Goal: Contribute content: Contribute content

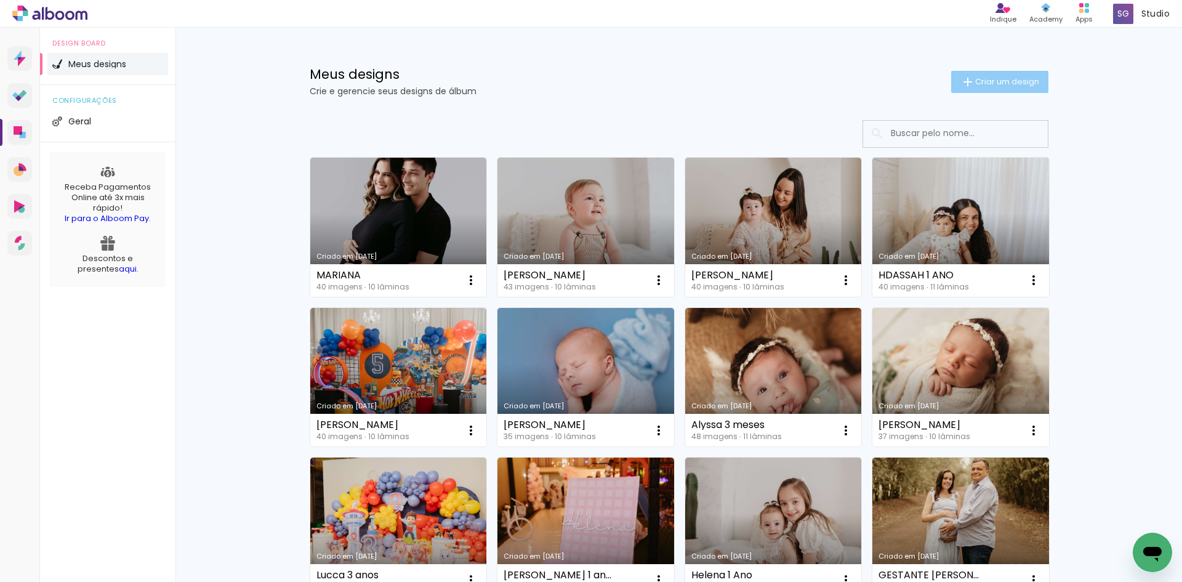
click at [989, 79] on span "Criar um design" at bounding box center [1007, 82] width 64 height 8
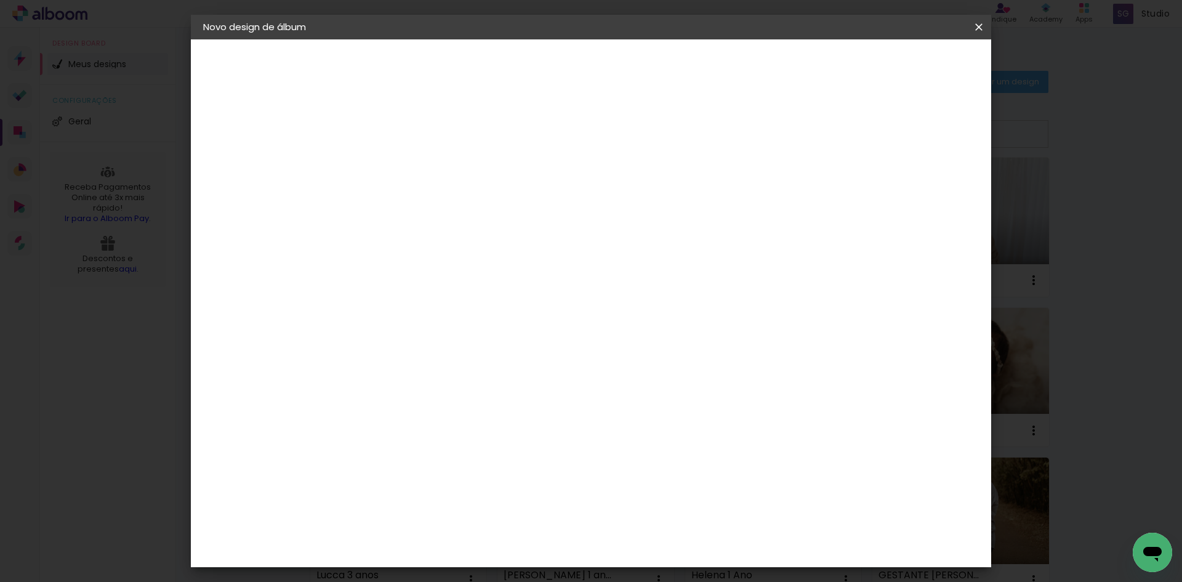
click at [405, 167] on input at bounding box center [405, 165] width 0 height 19
type input "JUNINHO 7 ANOS"
type paper-input "JUNINHO 7 ANOS"
click at [980, 25] on iron-icon at bounding box center [979, 27] width 15 height 12
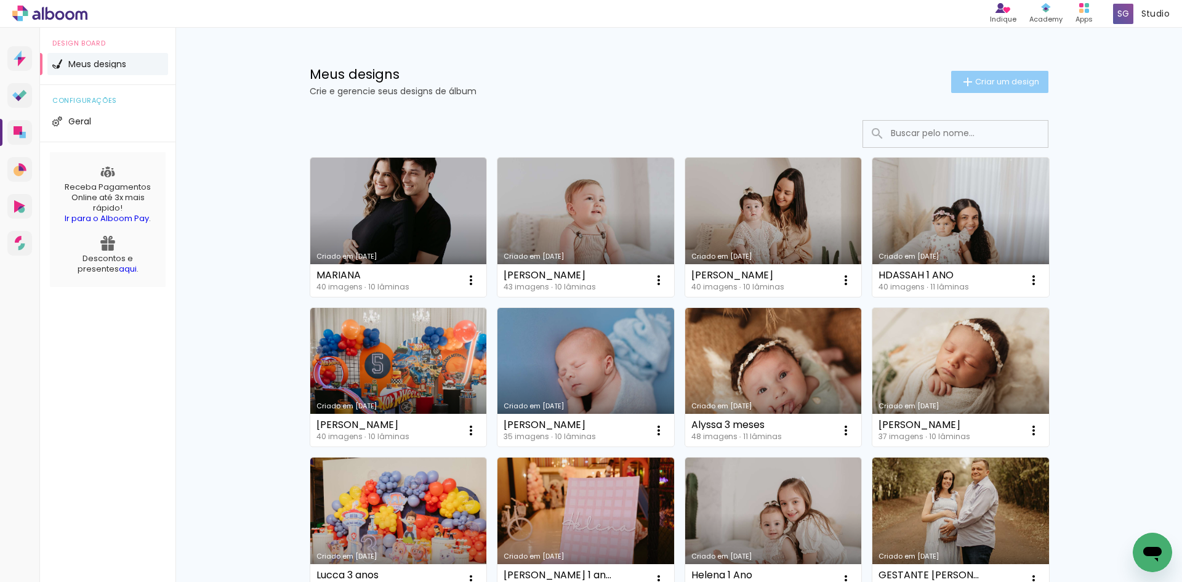
click at [976, 84] on span "Criar um design" at bounding box center [1007, 82] width 64 height 8
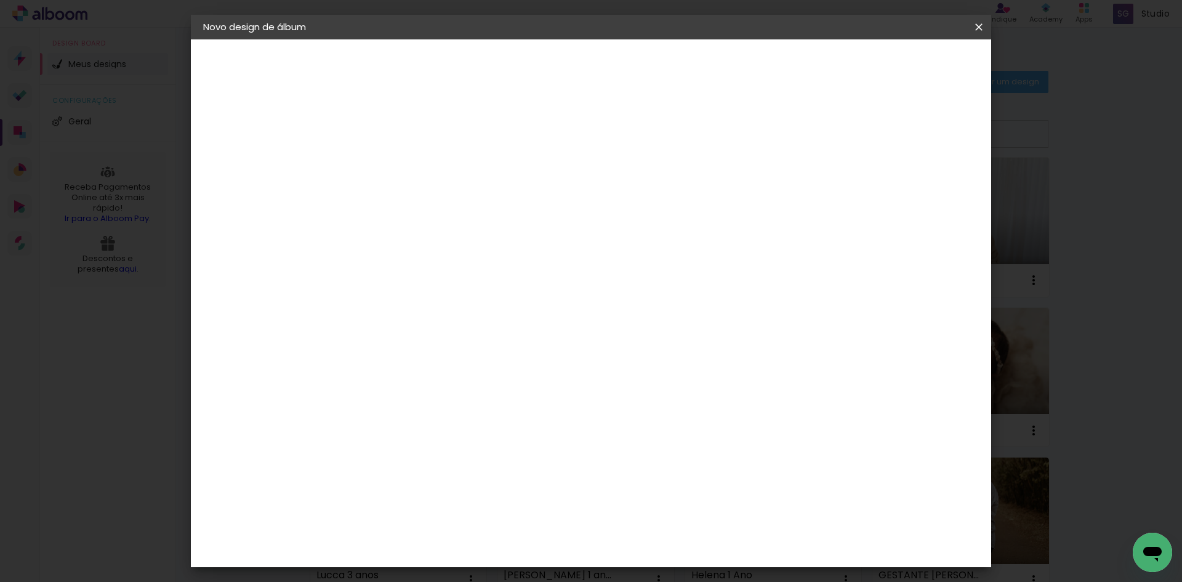
drag, startPoint x: 687, startPoint y: 161, endPoint x: 923, endPoint y: 81, distance: 249.1
click at [405, 160] on input "JUNINHO 7 ANOS" at bounding box center [405, 165] width 0 height 19
click at [531, 73] on paper-button "Avançar" at bounding box center [500, 65] width 60 height 21
click at [497, 240] on input at bounding box center [436, 234] width 124 height 15
type input "GRA"
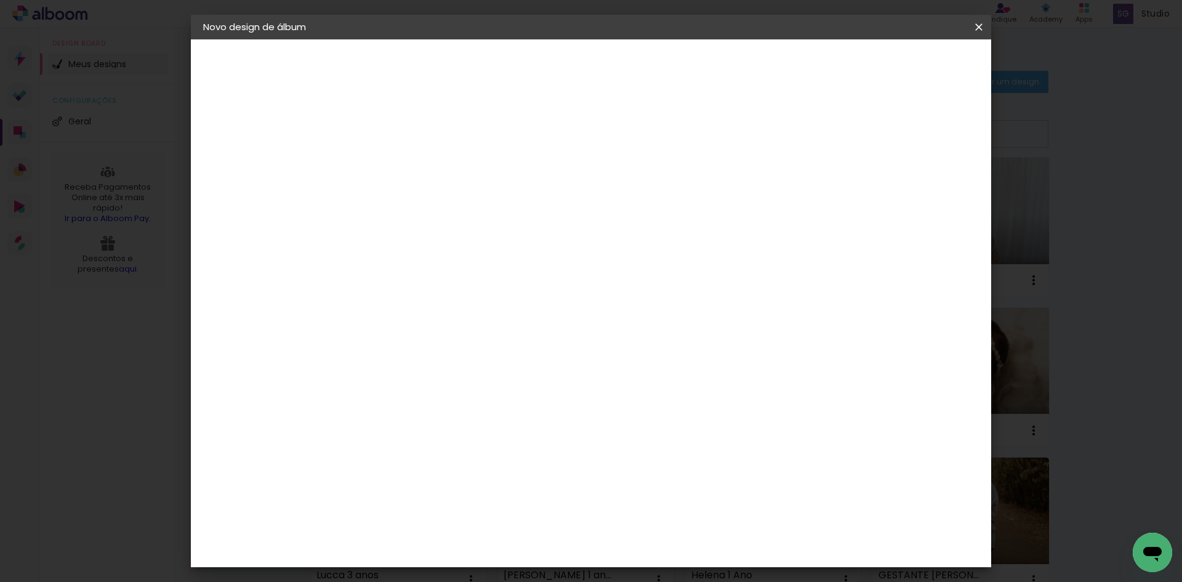
type paper-input "GRA"
click at [485, 334] on paper-item "Grafis" at bounding box center [426, 328] width 115 height 27
click at [0, 0] on slot "Avançar" at bounding box center [0, 0] width 0 height 0
click at [453, 205] on input "text" at bounding box center [429, 214] width 48 height 19
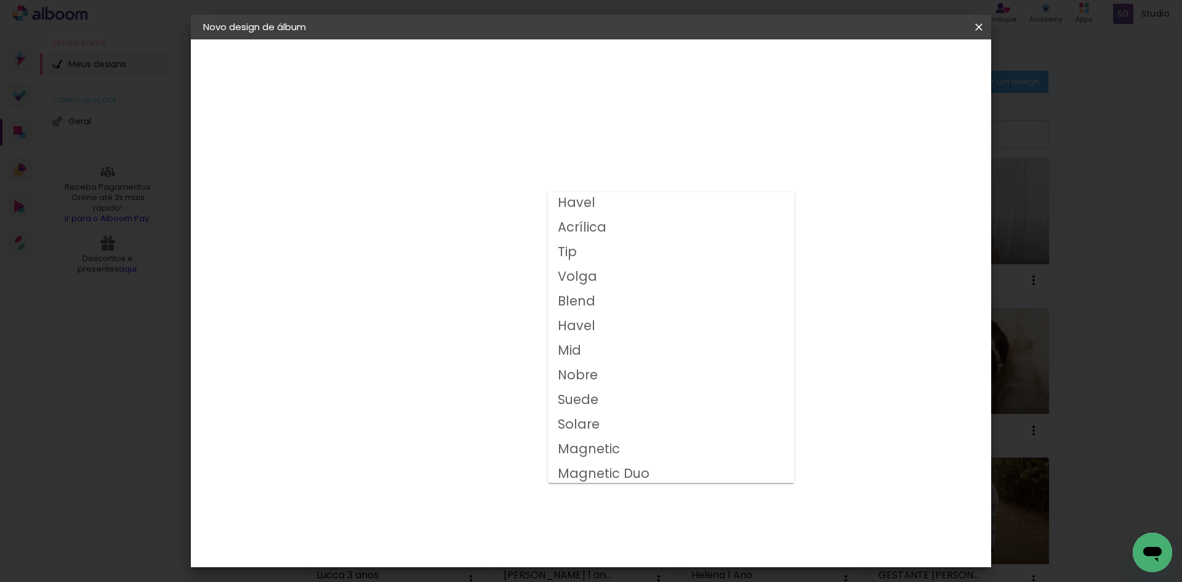
scroll to position [78, 0]
click at [586, 283] on paper-item "Volga" at bounding box center [671, 274] width 246 height 25
type input "Volga"
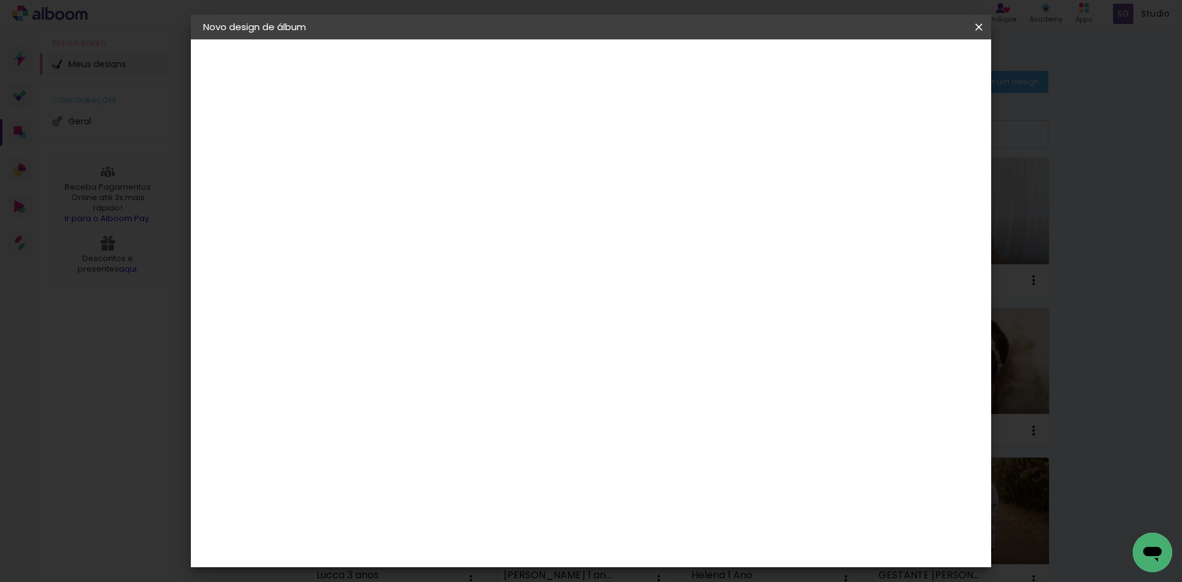
scroll to position [138, 0]
click at [488, 422] on span "20x20" at bounding box center [458, 438] width 57 height 33
click at [624, 144] on div "Opções disponíveis Real Compacta Alfaiate Havel Acrílica Tip Volga Blend Havel …" at bounding box center [487, 91] width 273 height 105
click at [488, 256] on div "Horizontal" at bounding box center [458, 254] width 57 height 27
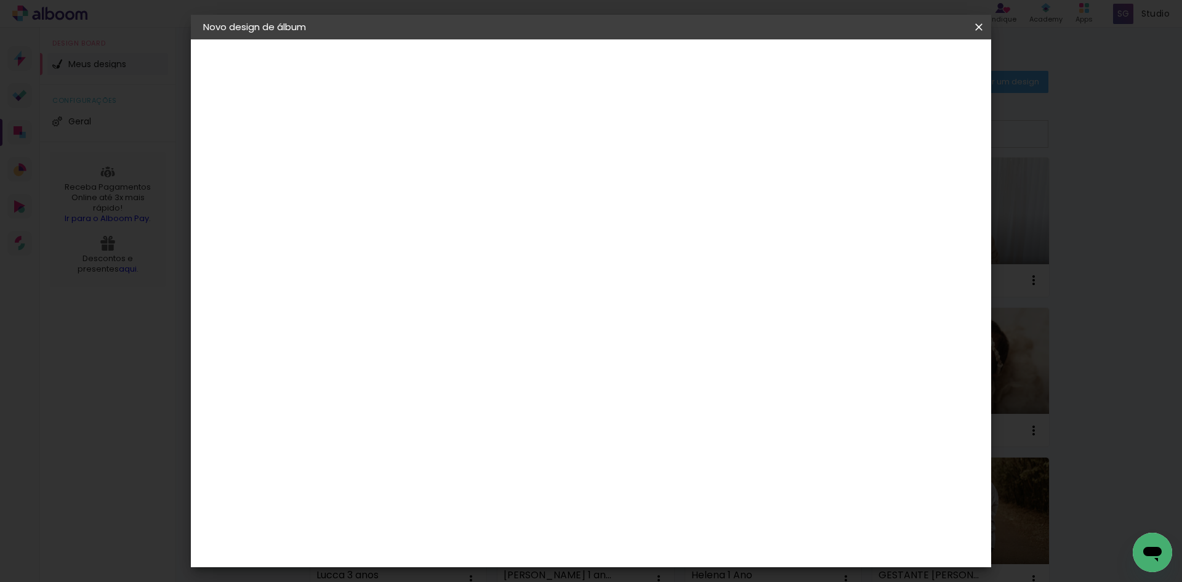
scroll to position [138, 0]
click at [605, 68] on div "Voltar Avançar" at bounding box center [544, 65] width 123 height 21
click at [488, 422] on span "20x20" at bounding box center [458, 438] width 57 height 33
drag, startPoint x: 934, startPoint y: 64, endPoint x: 902, endPoint y: 76, distance: 34.9
click at [0, 0] on slot "Avançar" at bounding box center [0, 0] width 0 height 0
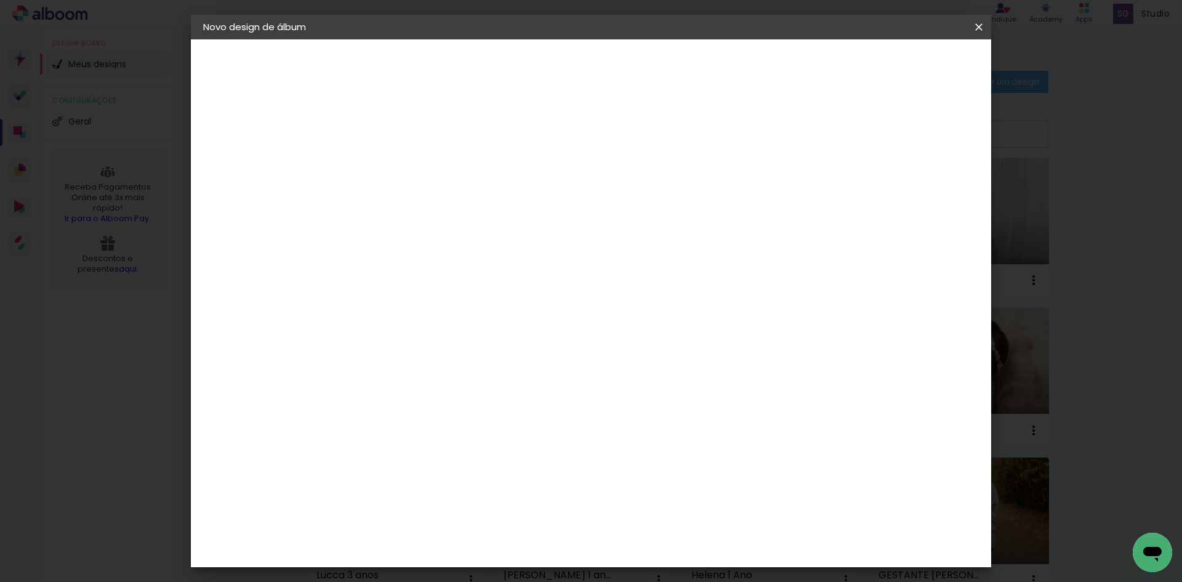
click at [833, 134] on div at bounding box center [826, 132] width 11 height 11
type paper-checkbox "on"
type input "1"
type paper-input "1"
click at [411, 138] on input "1" at bounding box center [395, 132] width 42 height 15
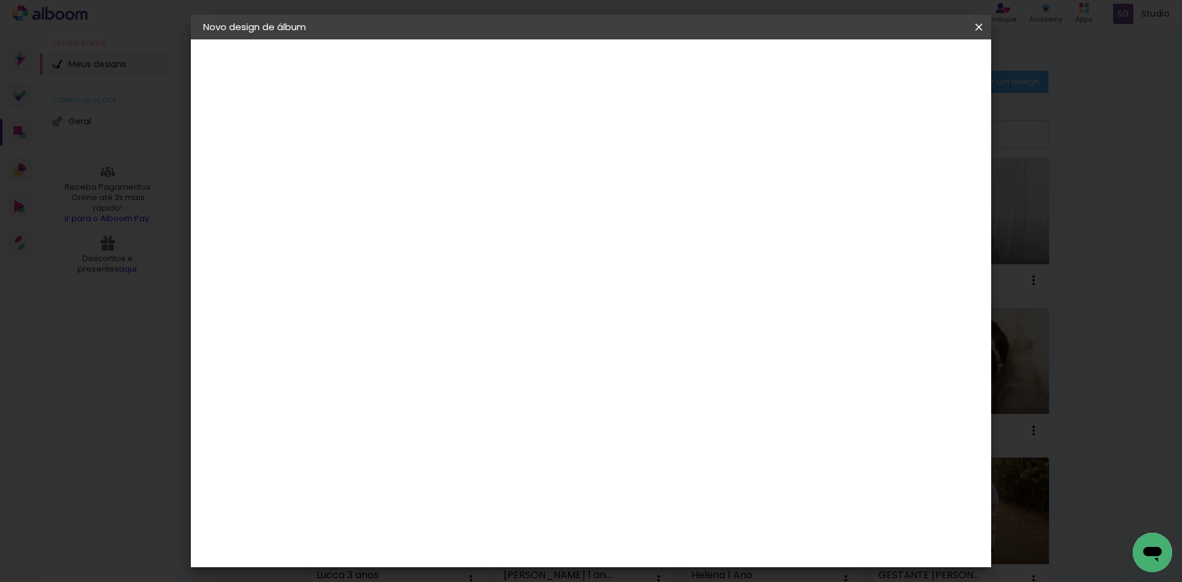
type input "2"
type paper-input "2"
click at [410, 129] on input "2" at bounding box center [395, 132] width 42 height 15
click at [902, 67] on span "Iniciar design" at bounding box center [874, 65] width 56 height 9
click at [902, 70] on span "Iniciar design" at bounding box center [874, 65] width 56 height 9
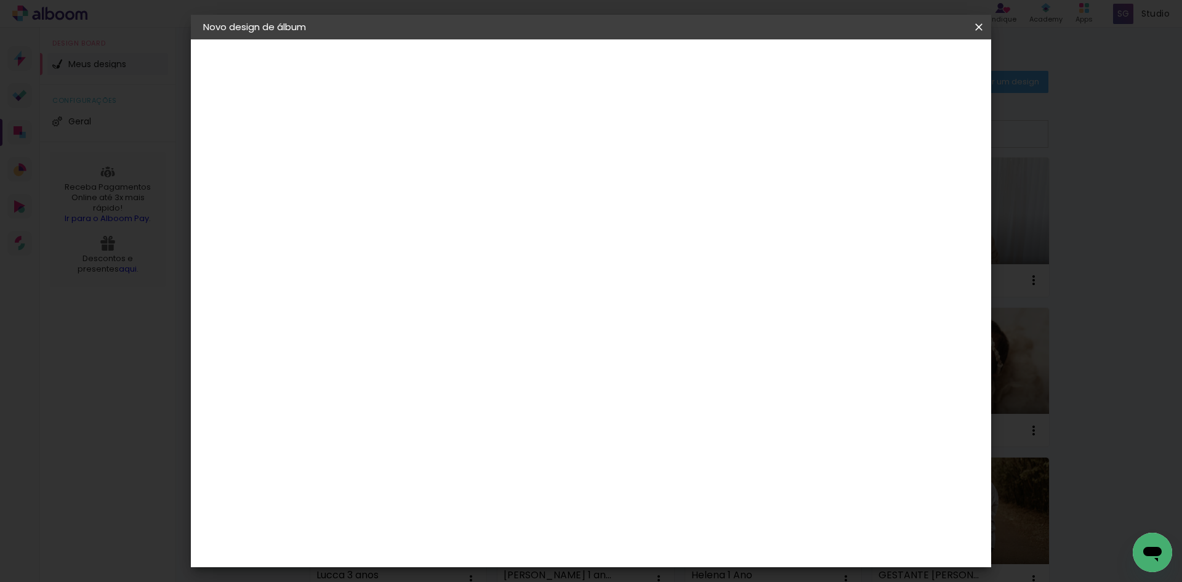
click at [902, 67] on span "Iniciar design" at bounding box center [874, 65] width 56 height 9
click at [902, 70] on span "Iniciar design" at bounding box center [874, 65] width 56 height 9
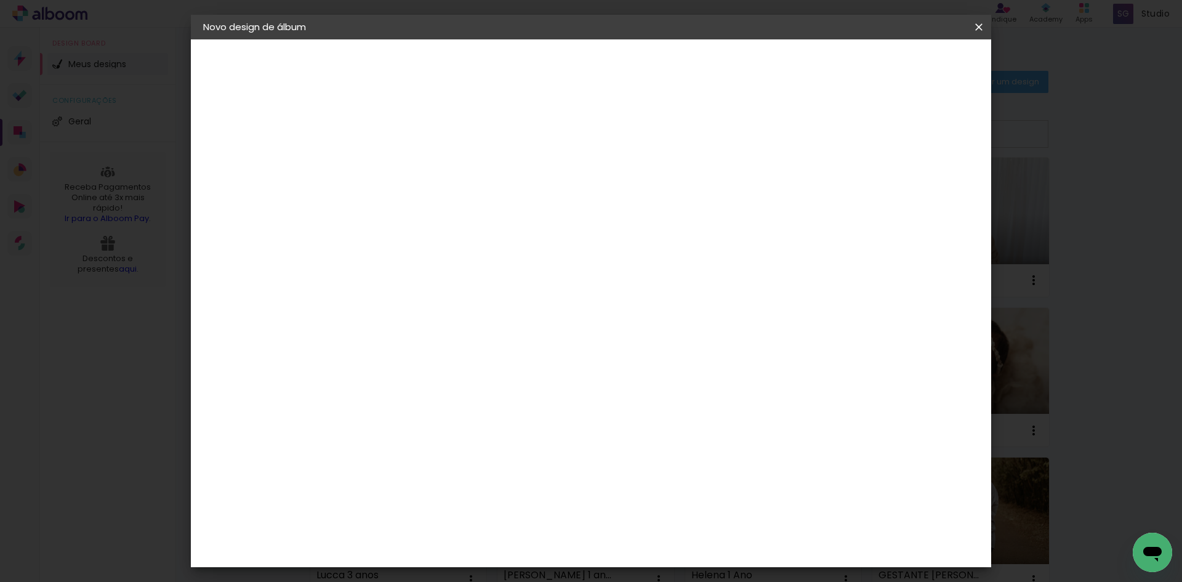
click at [902, 70] on span "Iniciar design" at bounding box center [874, 65] width 56 height 9
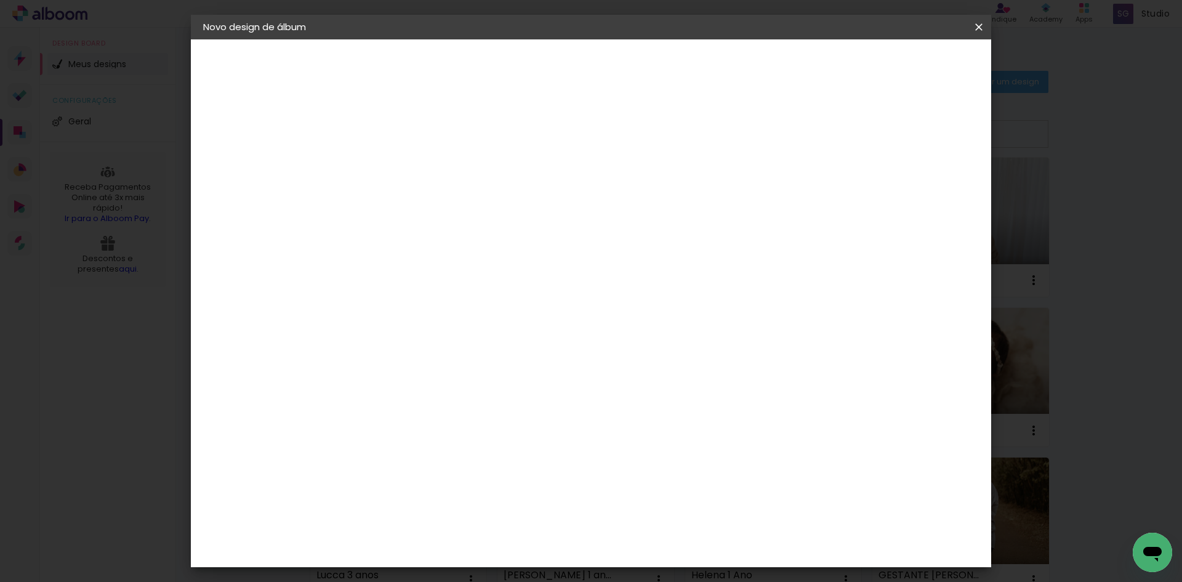
click at [902, 70] on span "Iniciar design" at bounding box center [874, 65] width 56 height 9
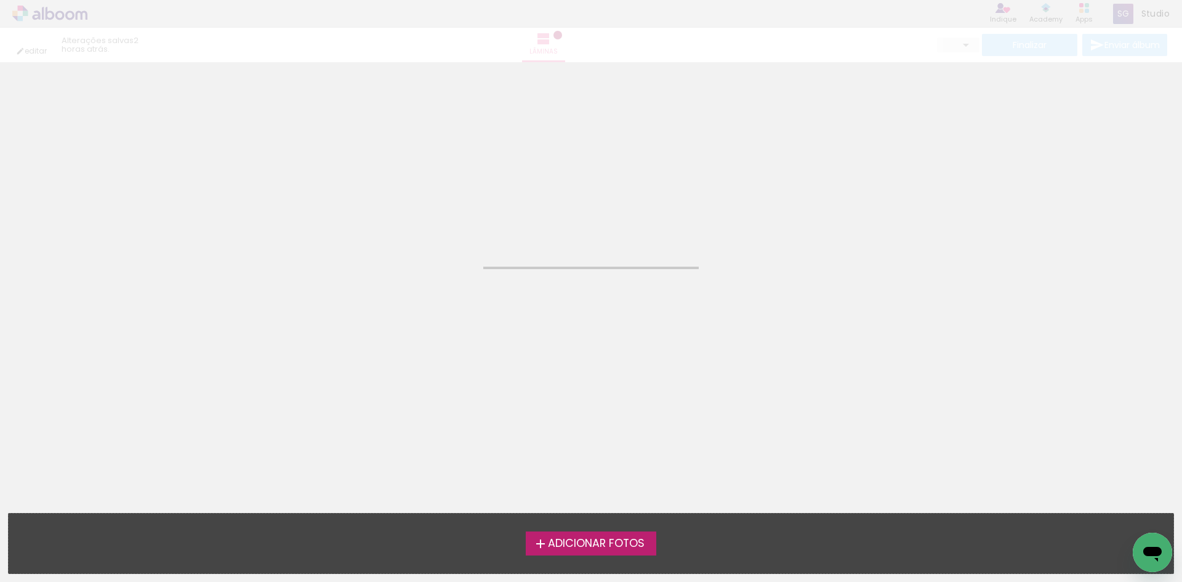
click at [589, 539] on span "Adicionar Fotos" at bounding box center [596, 543] width 97 height 11
click at [0, 0] on input "file" at bounding box center [0, 0] width 0 height 0
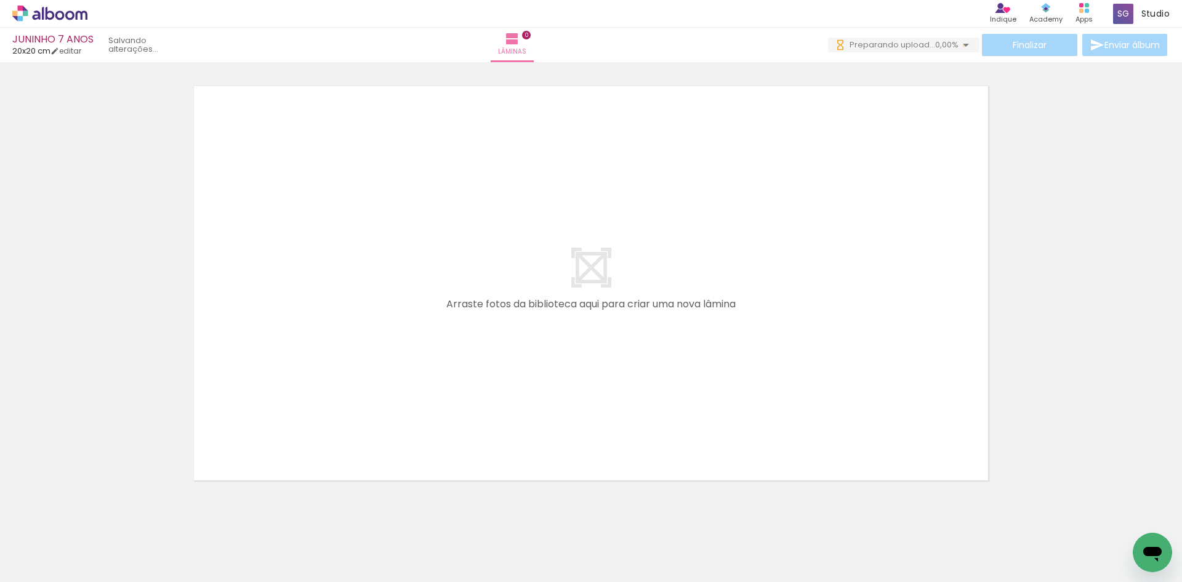
click at [961, 46] on iron-icon at bounding box center [966, 45] width 15 height 15
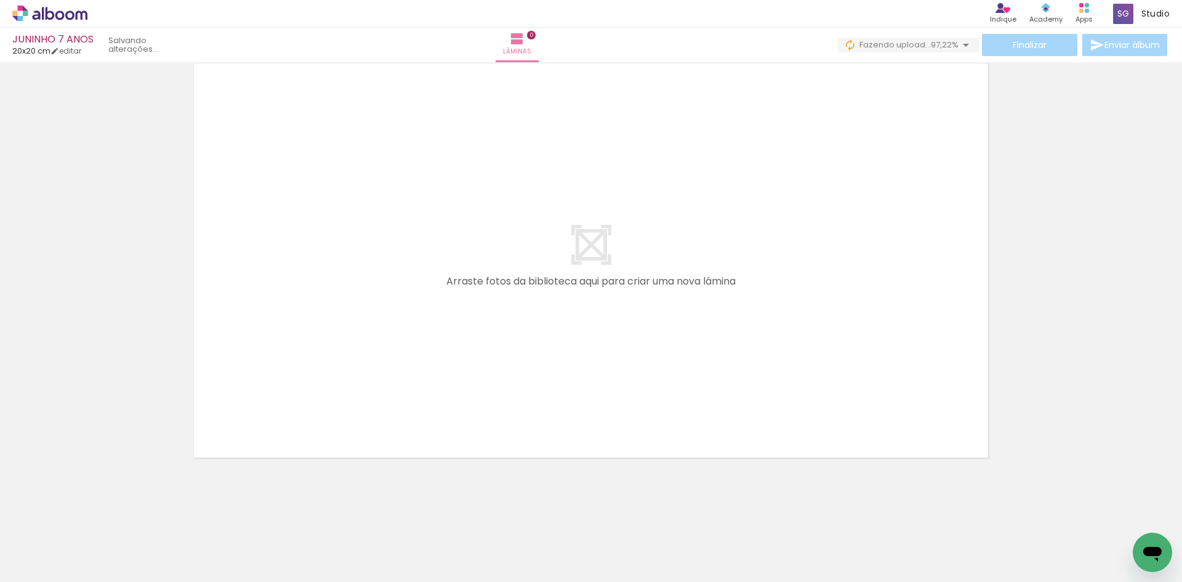
scroll to position [0, 1405]
click at [959, 48] on iron-icon at bounding box center [966, 45] width 15 height 15
click at [963, 46] on iron-icon at bounding box center [966, 45] width 15 height 15
click at [1088, 142] on div at bounding box center [591, 245] width 1182 height 434
